Goal: Task Accomplishment & Management: Manage account settings

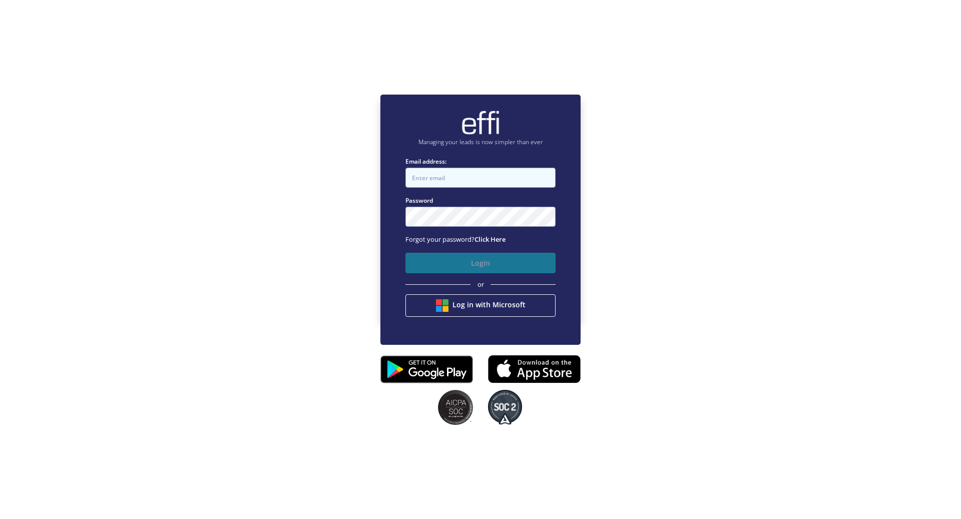
type input "[EMAIL_ADDRESS][DOMAIN_NAME]"
click at [438, 259] on button "Login" at bounding box center [480, 263] width 150 height 21
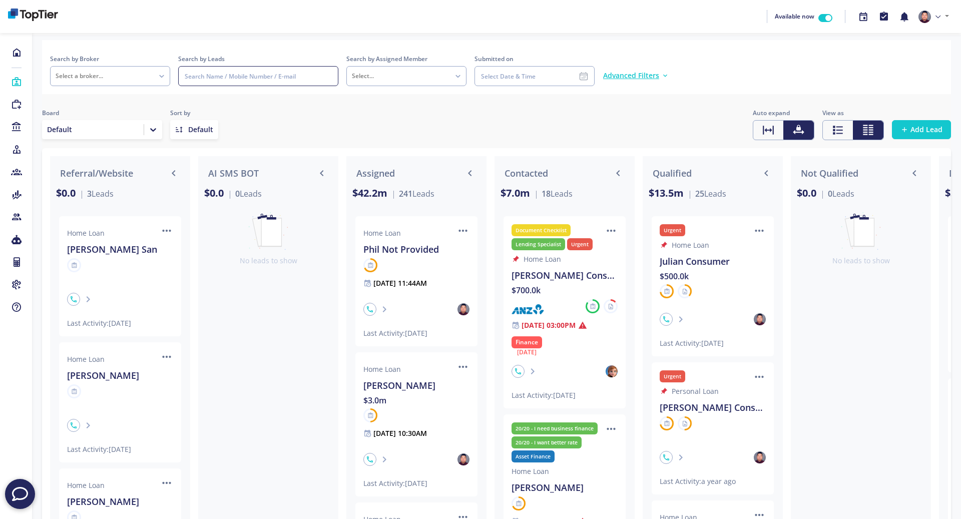
click at [272, 76] on input at bounding box center [258, 76] width 160 height 20
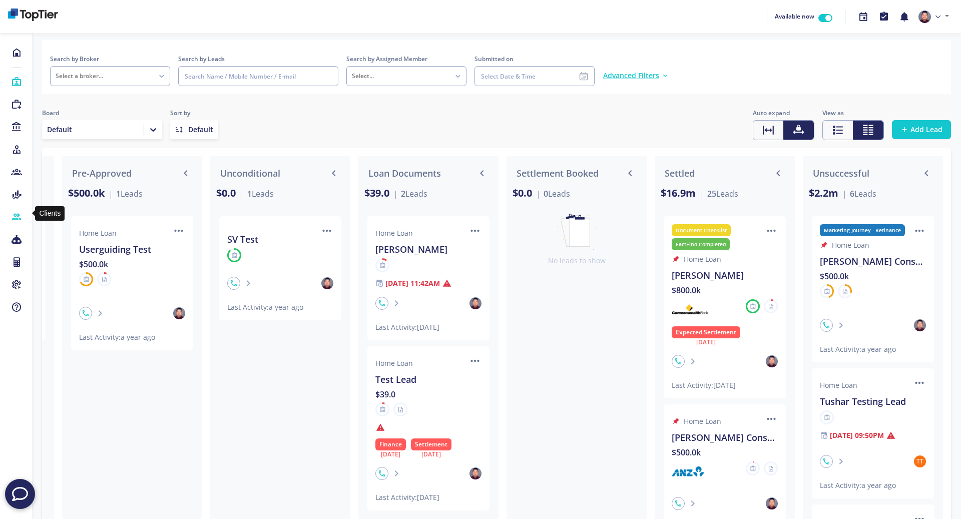
click at [16, 212] on icon at bounding box center [16, 217] width 11 height 10
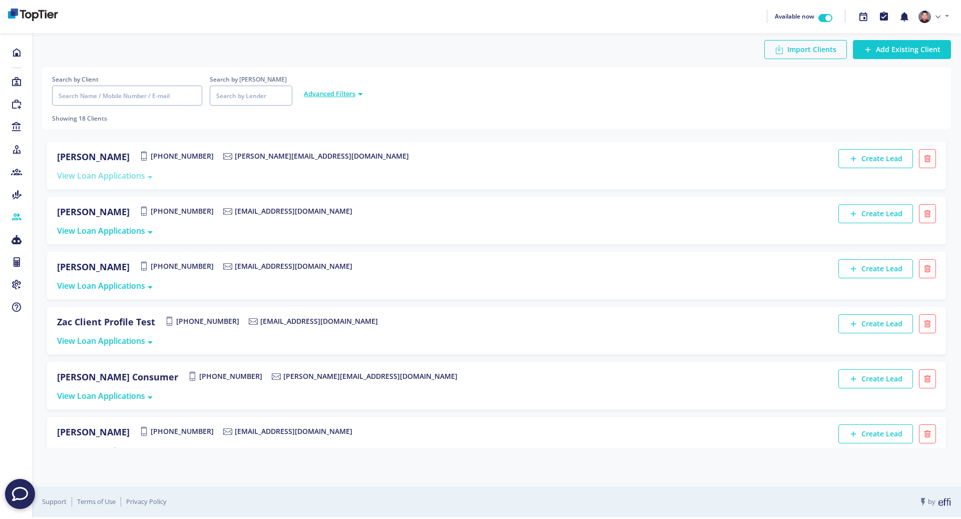
click at [137, 178] on span "View Loan Applications" at bounding box center [105, 175] width 96 height 11
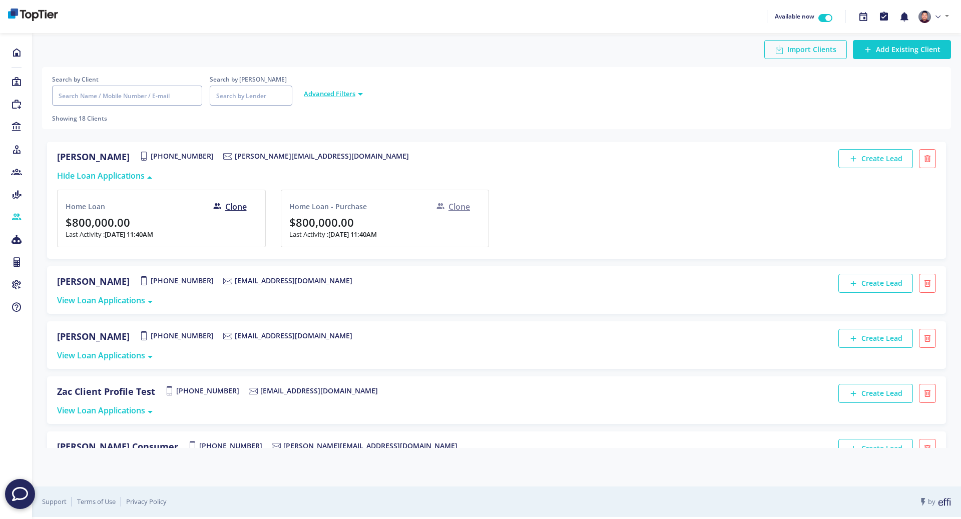
click at [454, 209] on div "Clone" at bounding box center [453, 207] width 34 height 12
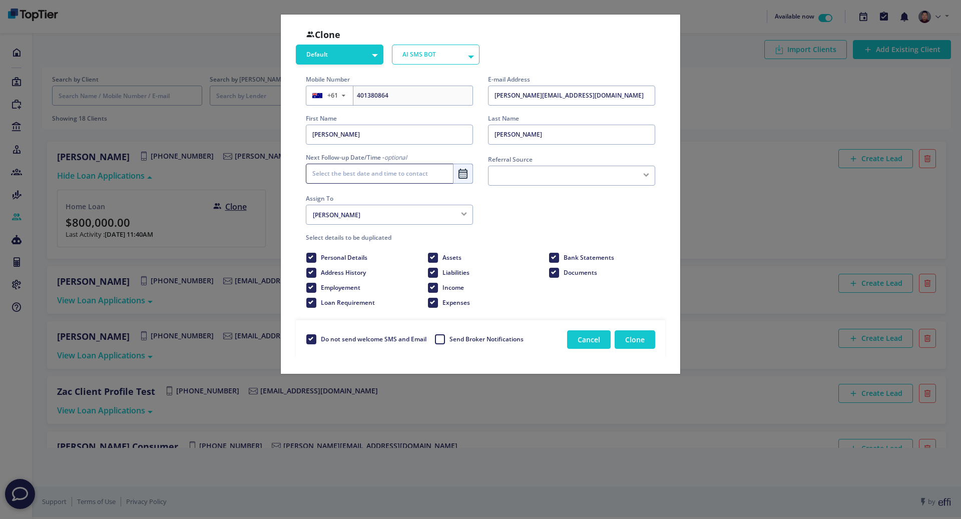
click at [599, 343] on button "Cancel" at bounding box center [589, 339] width 44 height 19
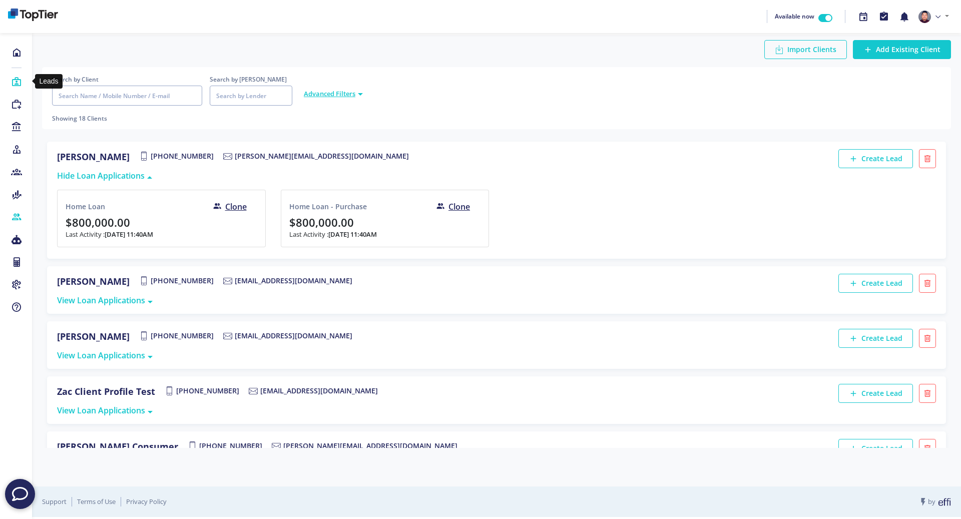
click at [18, 81] on icon at bounding box center [16, 82] width 11 height 10
